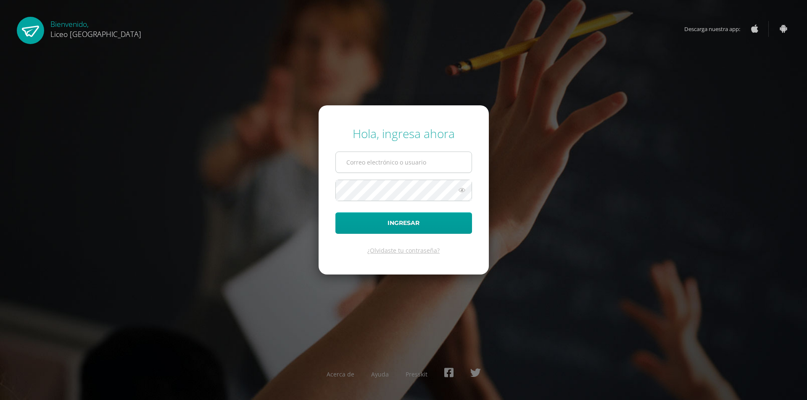
click at [381, 158] on input "text" at bounding box center [404, 162] width 136 height 21
type input "3"
type input "20190582@liceoguatemala.edu.gt"
click at [426, 222] on button "Ingresar" at bounding box center [403, 223] width 137 height 21
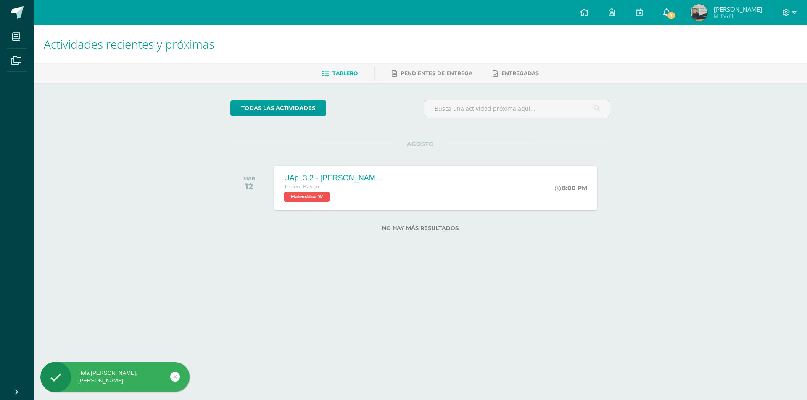
click at [661, 20] on link "1" at bounding box center [666, 12] width 27 height 25
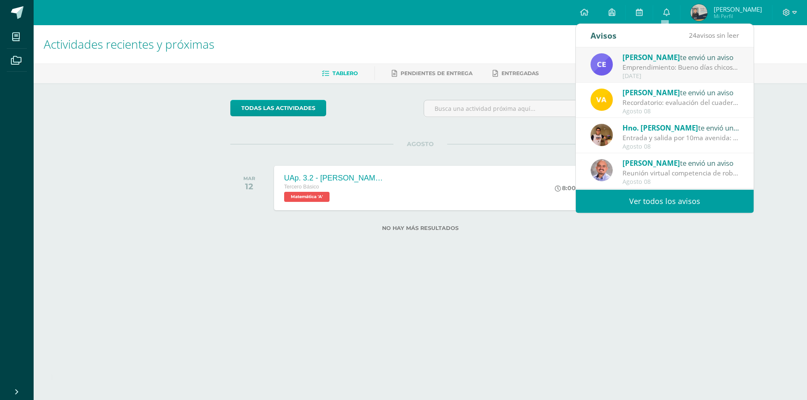
click at [662, 62] on div "[PERSON_NAME] te envió un aviso" at bounding box center [680, 57] width 117 height 11
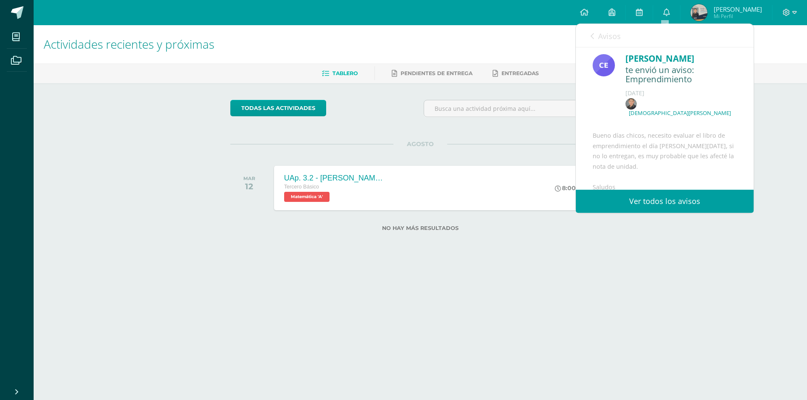
scroll to position [3, 0]
click at [663, 6] on link "0" at bounding box center [666, 12] width 27 height 25
